Goal: Task Accomplishment & Management: Manage account settings

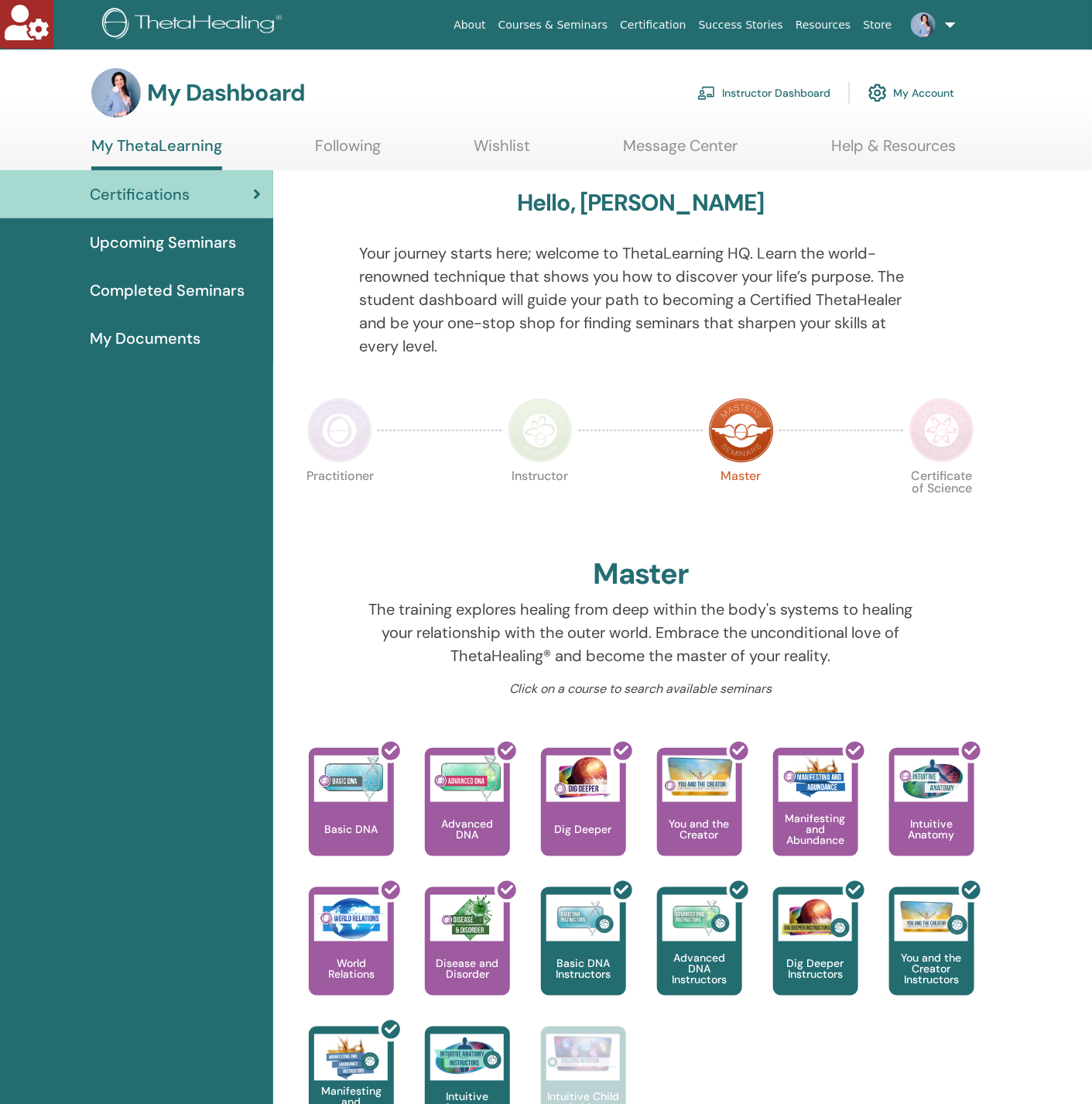
click at [936, 86] on link "My Account" at bounding box center [911, 92] width 86 height 34
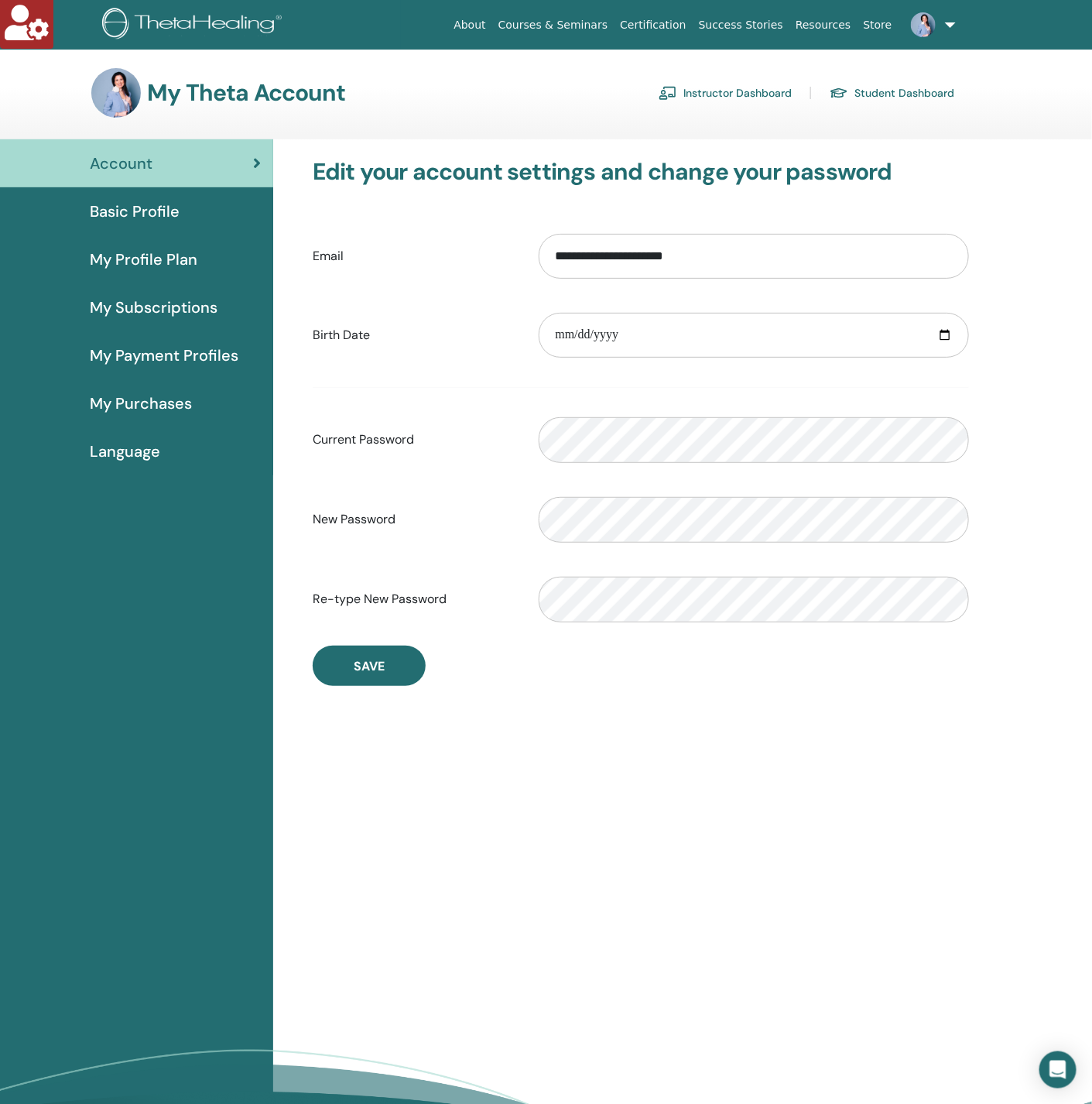
click at [184, 357] on span "My Payment Profiles" at bounding box center [164, 356] width 149 height 24
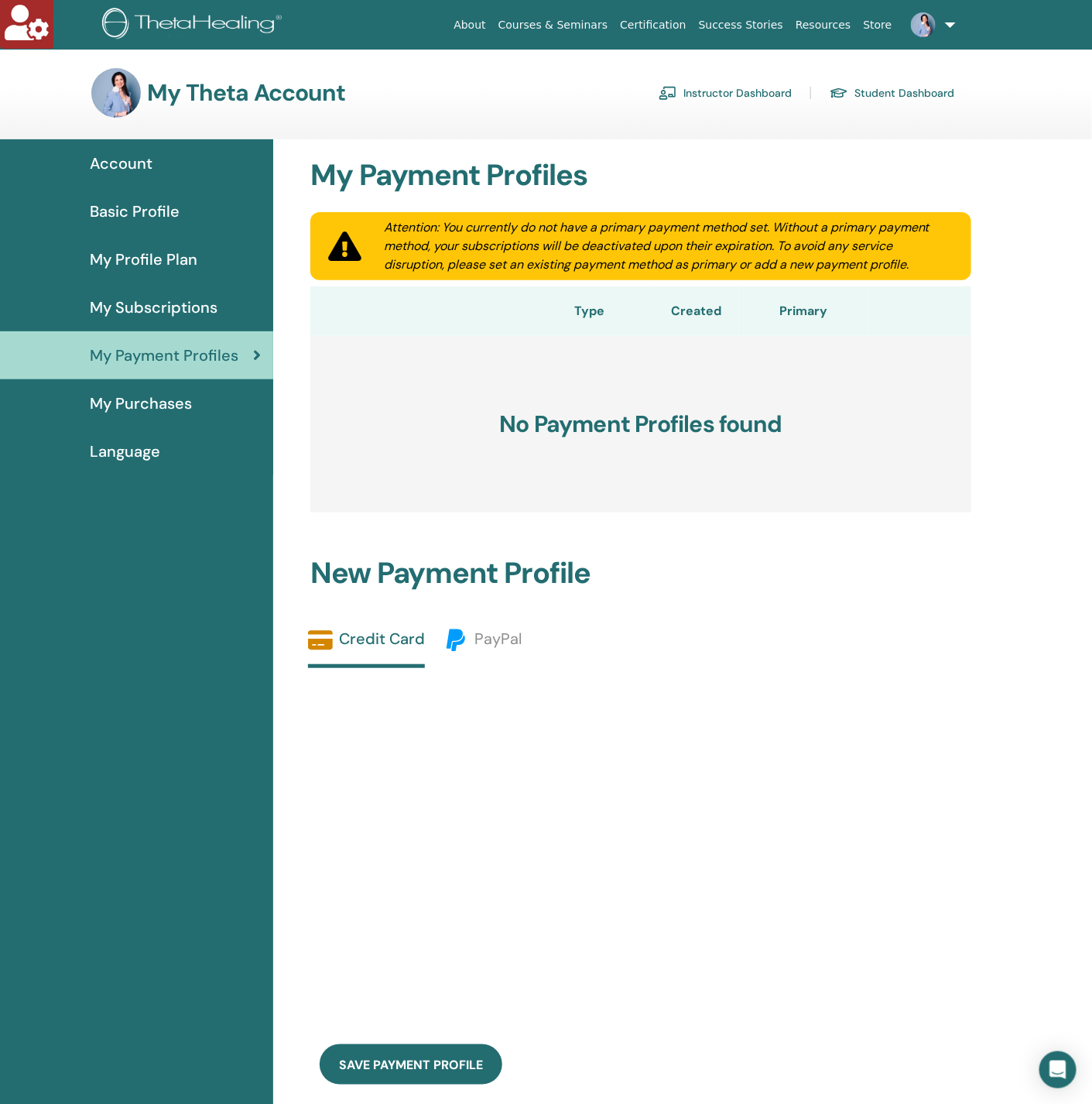
click at [182, 397] on span "My Purchases" at bounding box center [140, 404] width 102 height 24
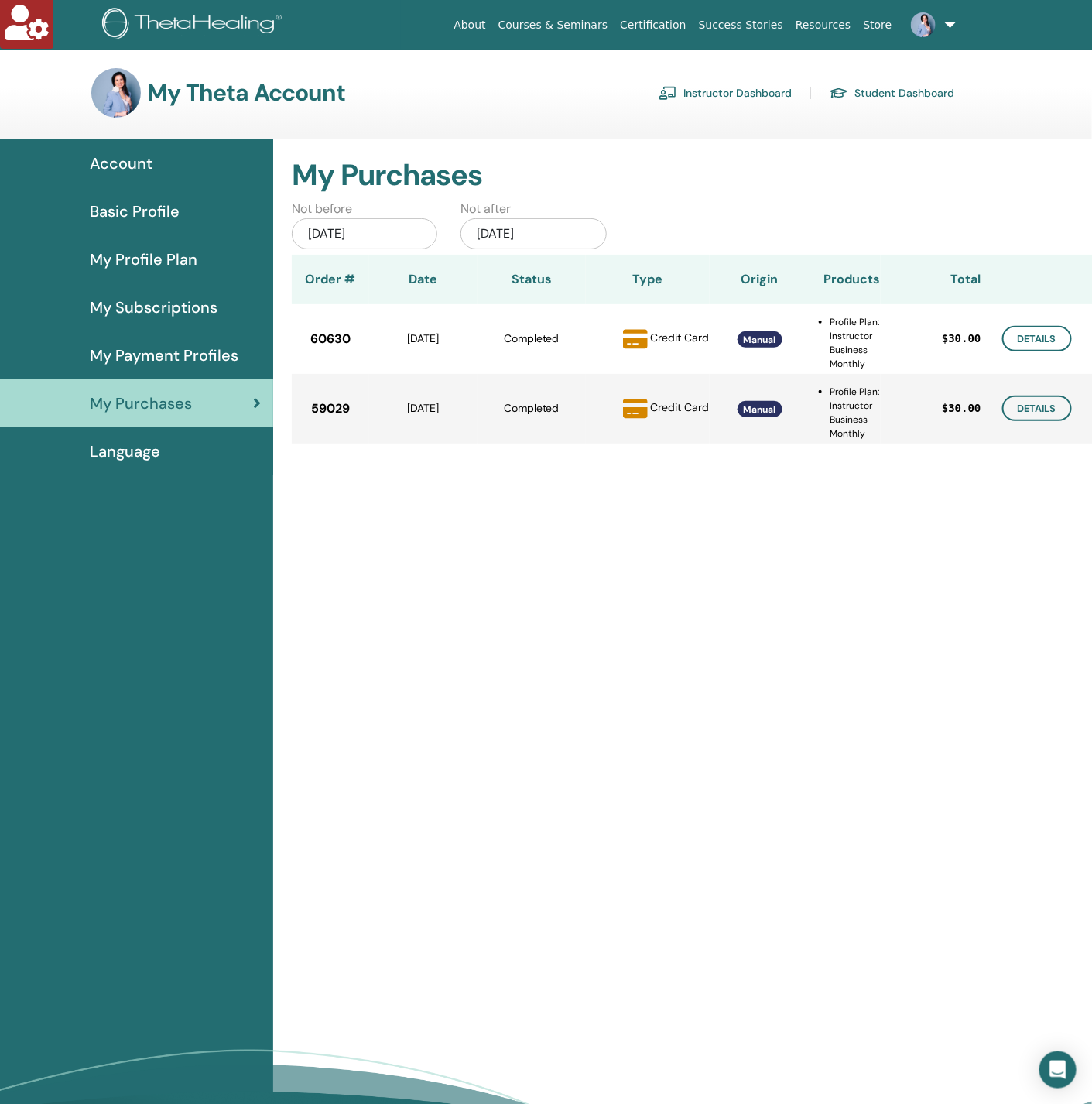
click at [193, 344] on span "My Payment Profiles" at bounding box center [164, 356] width 149 height 24
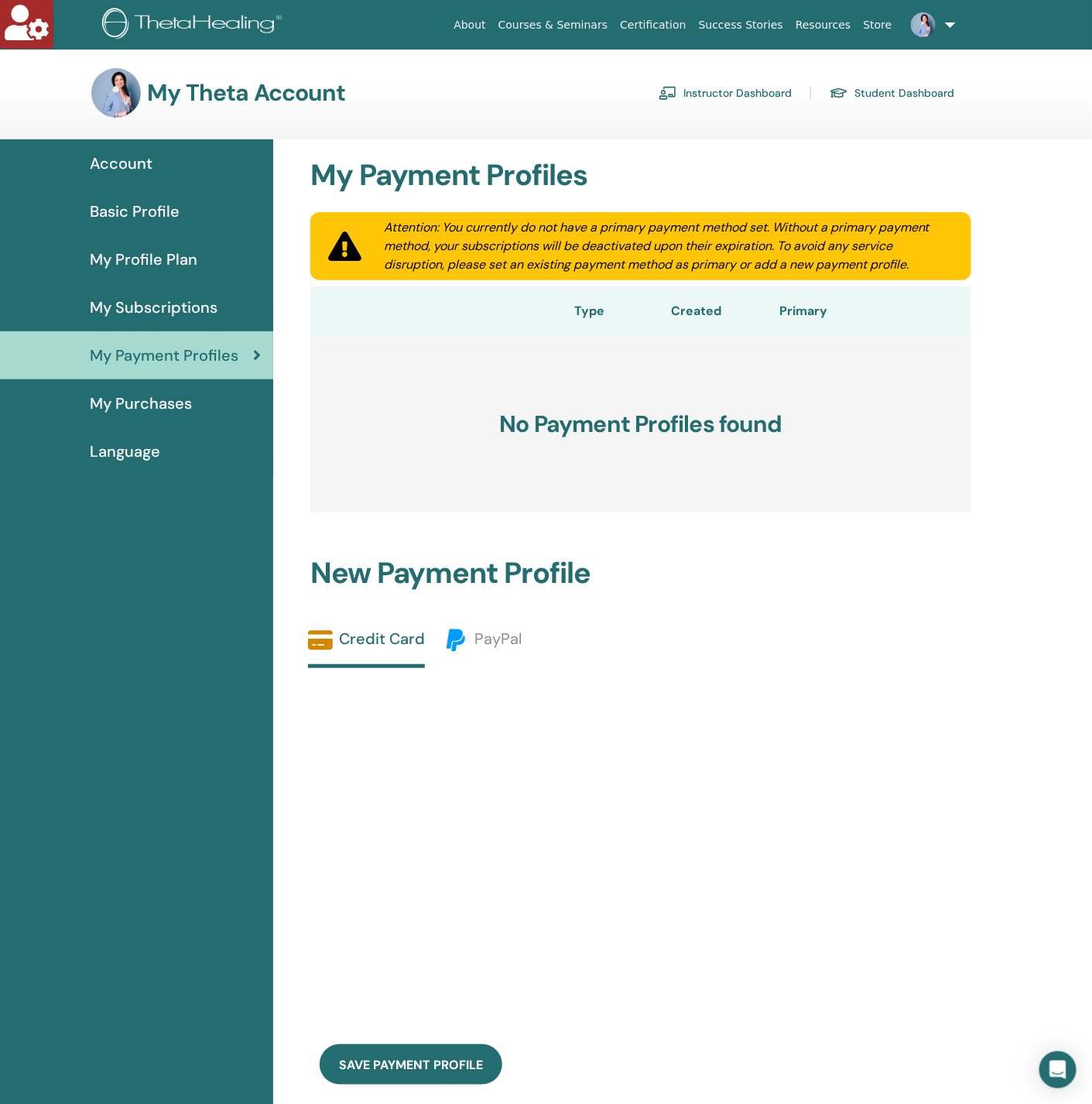
click at [181, 299] on span "My Subscriptions" at bounding box center [154, 308] width 128 height 24
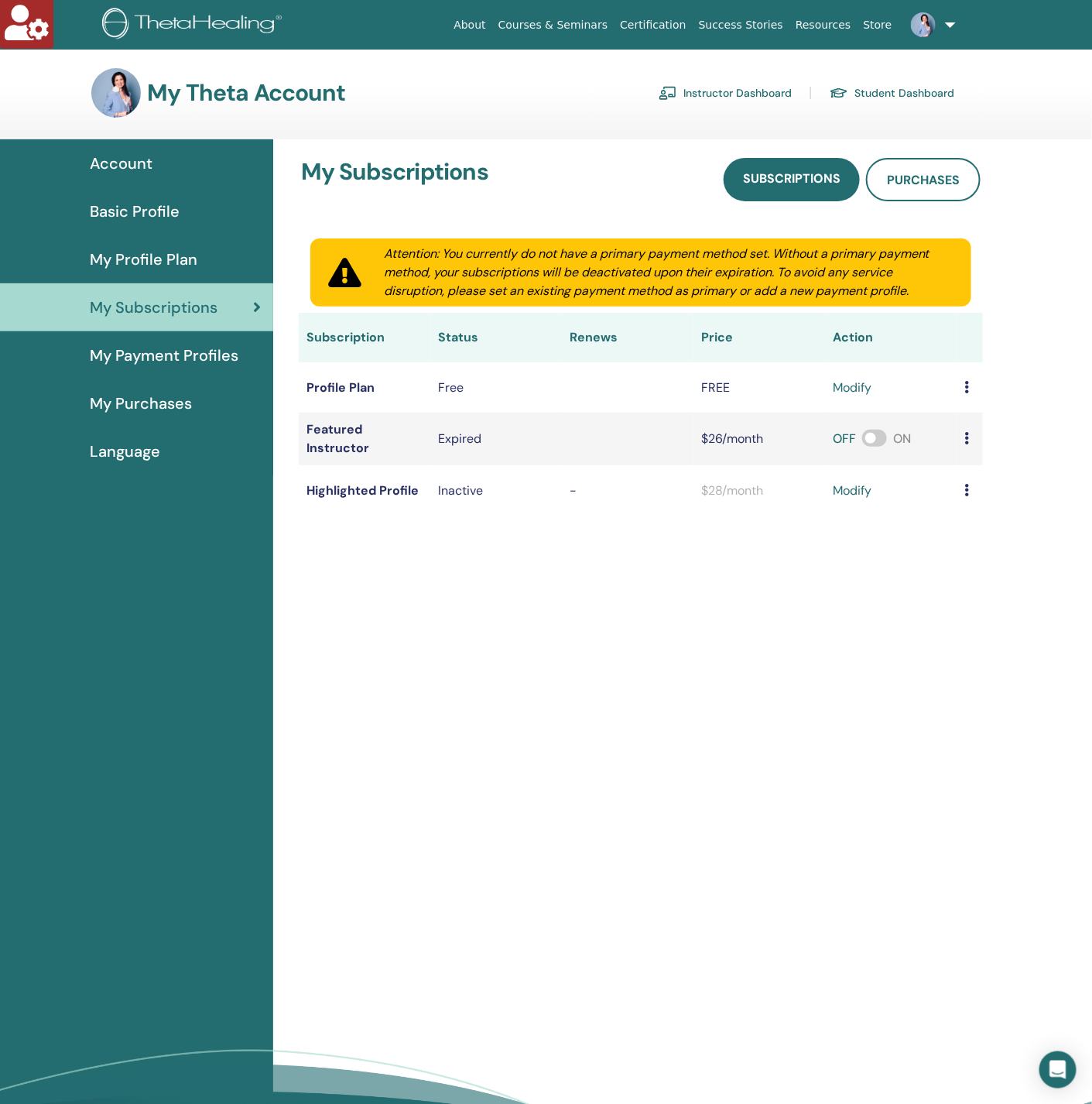
click at [860, 390] on link "modify" at bounding box center [852, 388] width 39 height 18
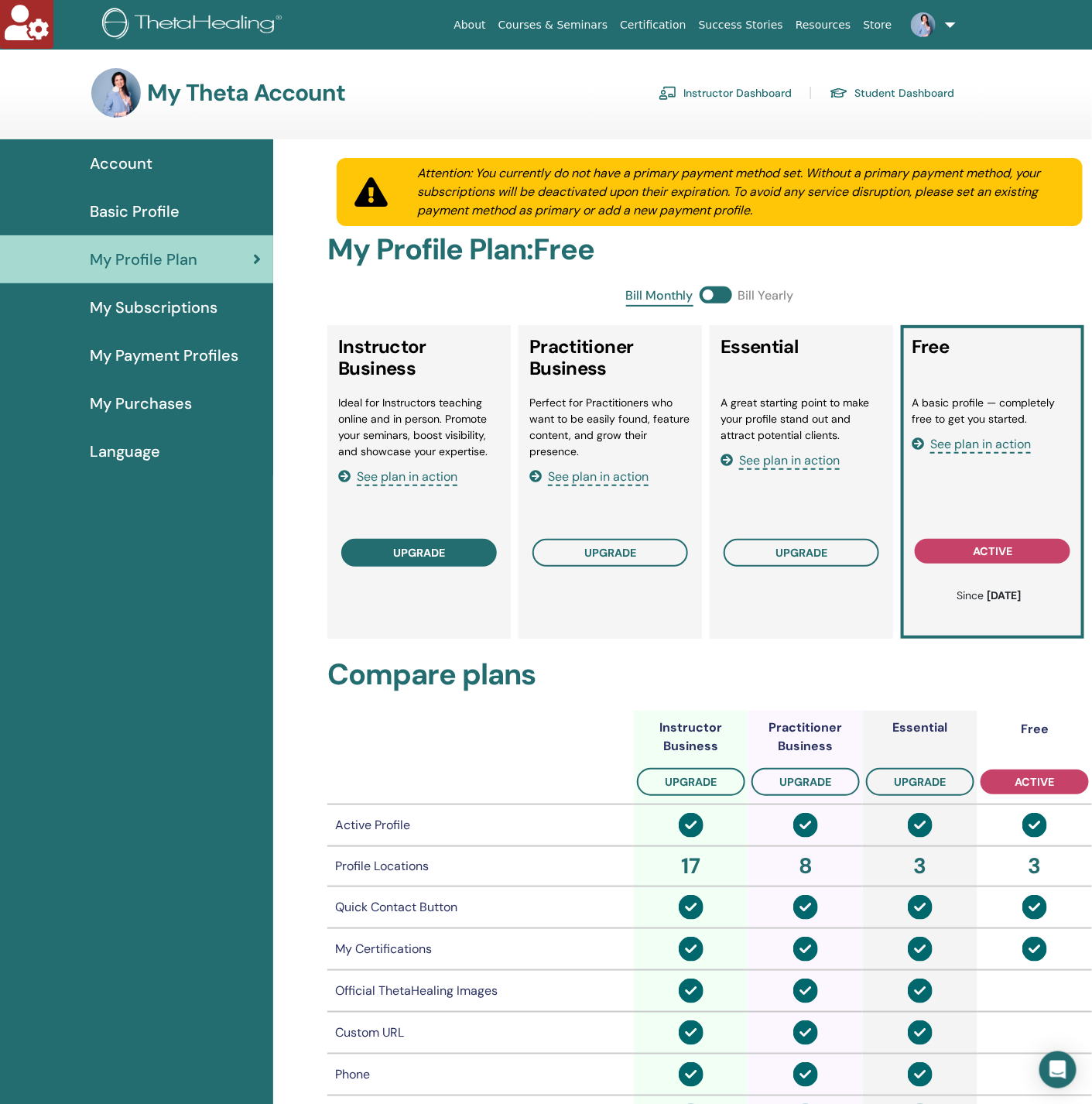
click at [457, 546] on button "upgrade" at bounding box center [419, 552] width 156 height 28
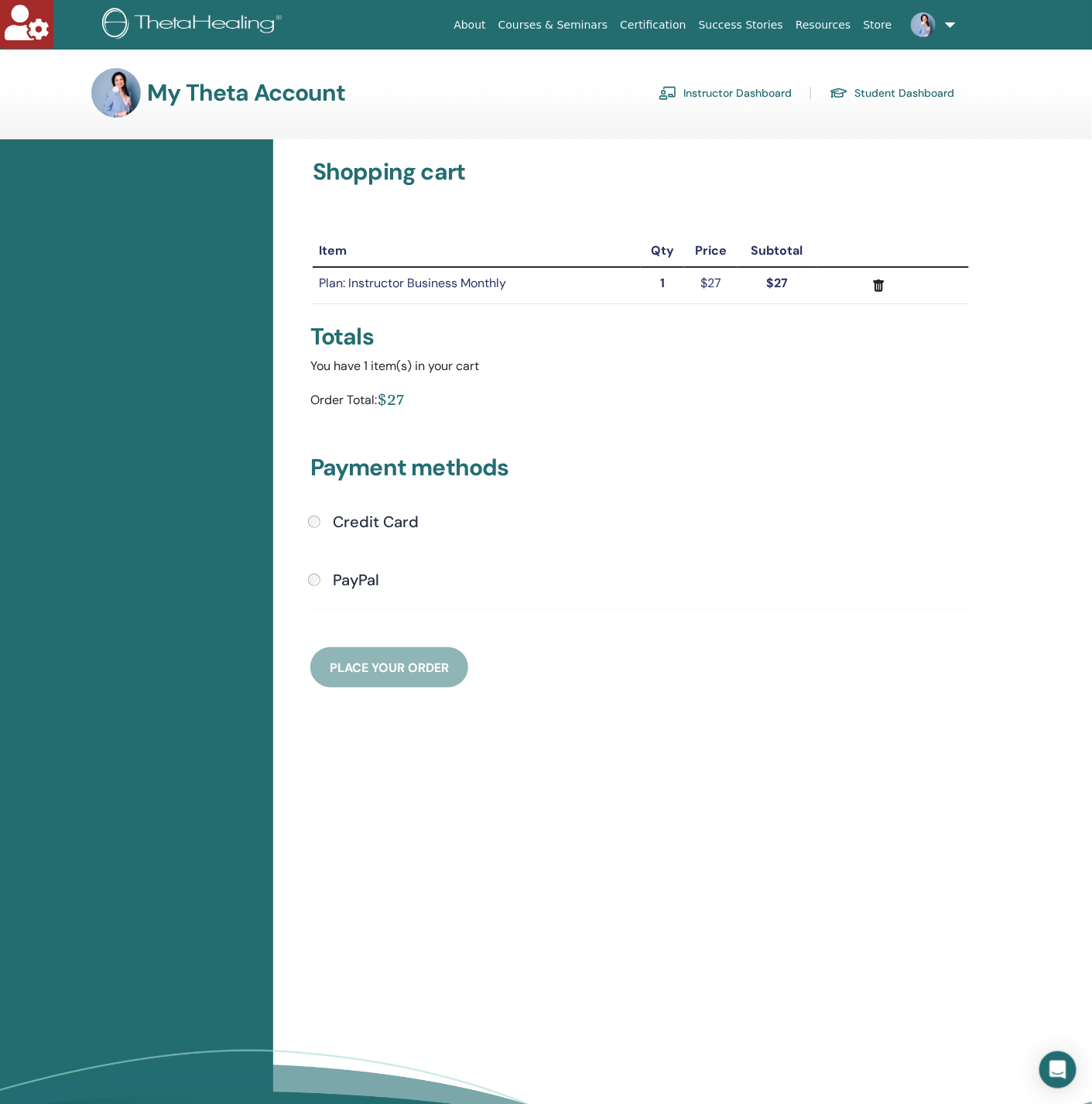
click at [353, 512] on h4 "Credit Card" at bounding box center [376, 521] width 86 height 18
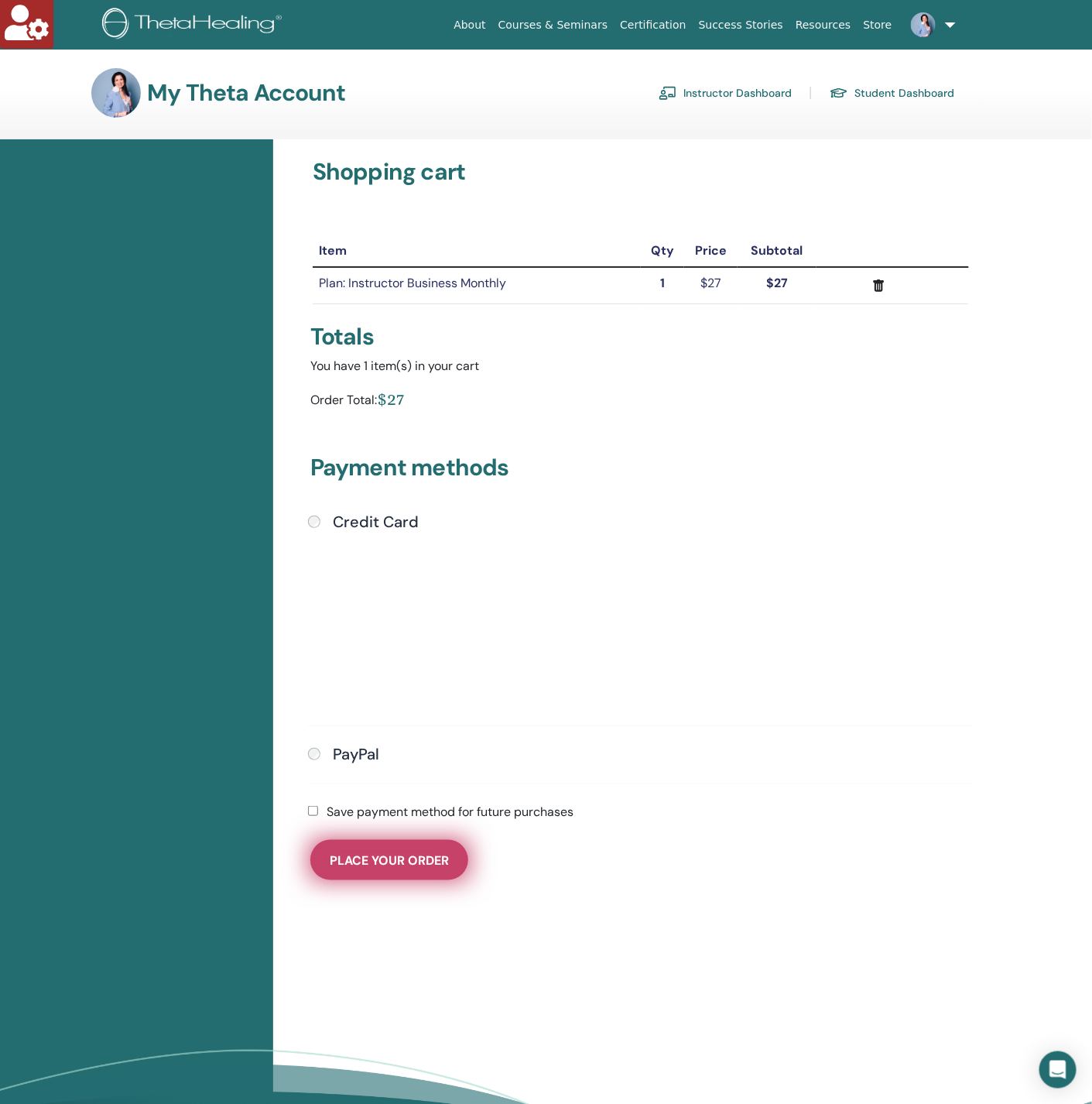
click at [378, 846] on button "Place Your Order" at bounding box center [389, 860] width 158 height 40
